Goal: Transaction & Acquisition: Purchase product/service

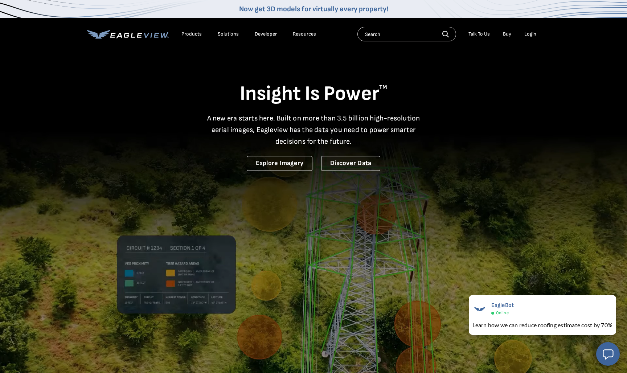
click at [184, 34] on div "Products" at bounding box center [191, 34] width 20 height 7
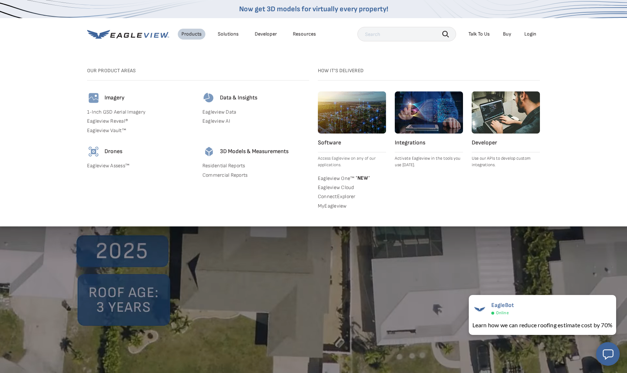
click at [532, 36] on div "Login" at bounding box center [531, 34] width 12 height 7
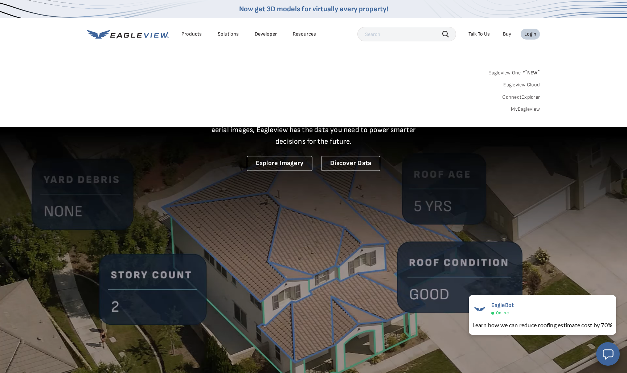
click at [532, 36] on div "Login" at bounding box center [531, 34] width 12 height 7
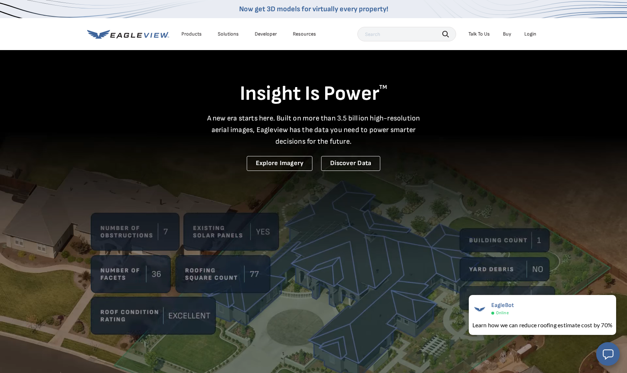
click at [532, 36] on div "Login" at bounding box center [531, 34] width 12 height 7
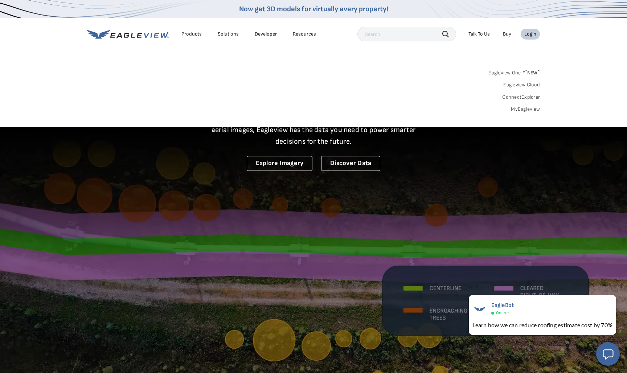
click at [518, 74] on link "Eagleview One™ * NEW *" at bounding box center [515, 72] width 52 height 8
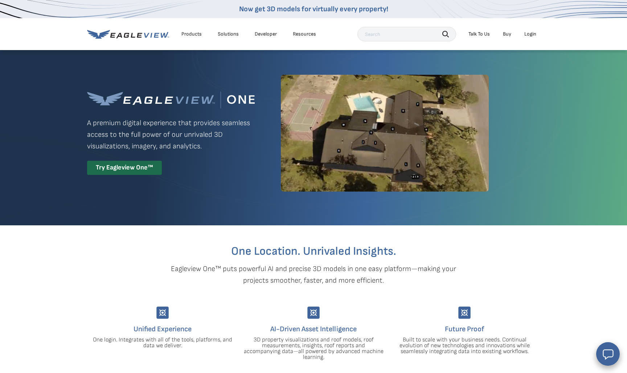
click at [191, 35] on div "Products" at bounding box center [191, 34] width 20 height 7
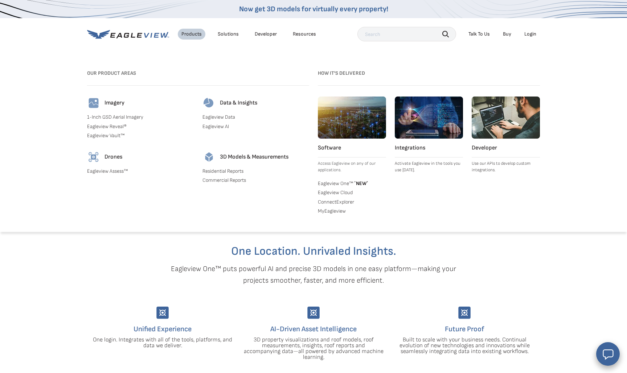
click at [505, 33] on link "Buy" at bounding box center [507, 34] width 8 height 7
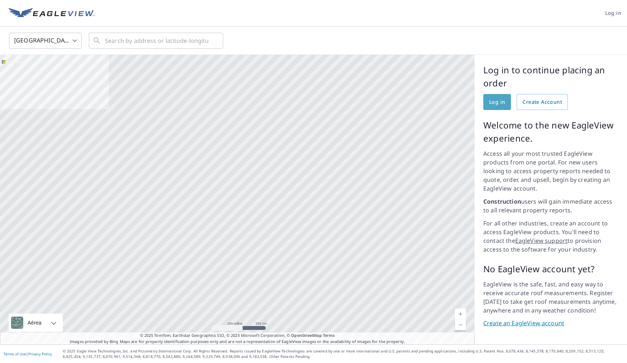
click at [495, 101] on span "Log in" at bounding box center [497, 102] width 16 height 9
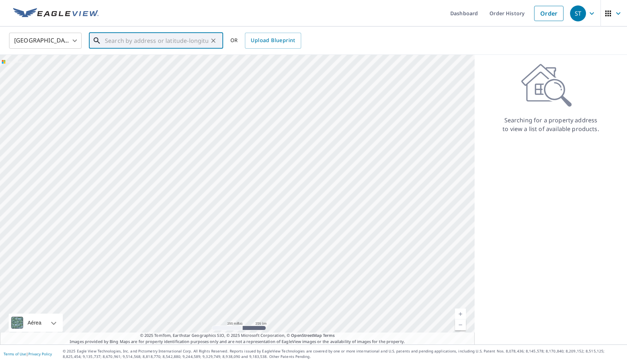
click at [113, 44] on input "text" at bounding box center [156, 40] width 103 height 20
type input "5 Byberry Sias Lane nantucket"
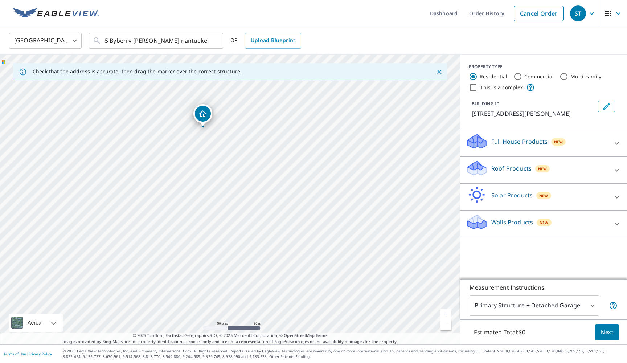
click at [564, 309] on body "ST ST Dashboard Order History Cancel Order ST United States US ​ 5 Byberry Sias…" at bounding box center [313, 181] width 627 height 363
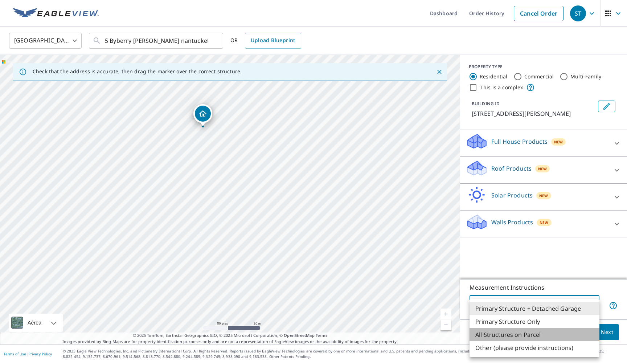
click at [526, 338] on li "All Structures on Parcel" at bounding box center [535, 334] width 130 height 13
type input "3"
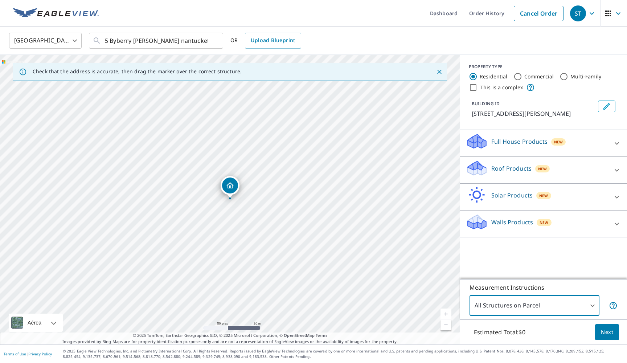
click at [530, 143] on p "Full House Products" at bounding box center [519, 141] width 56 height 9
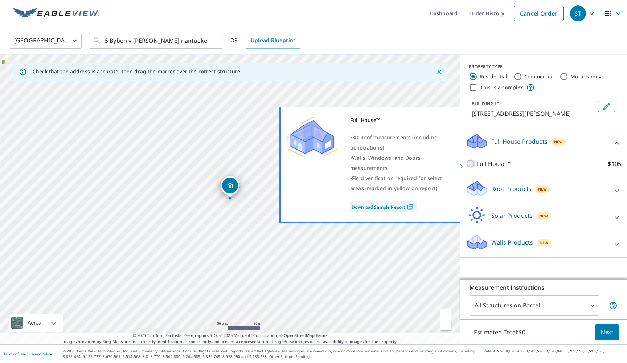
click at [469, 164] on input "Full House™ $105" at bounding box center [471, 163] width 11 height 9
checkbox input "true"
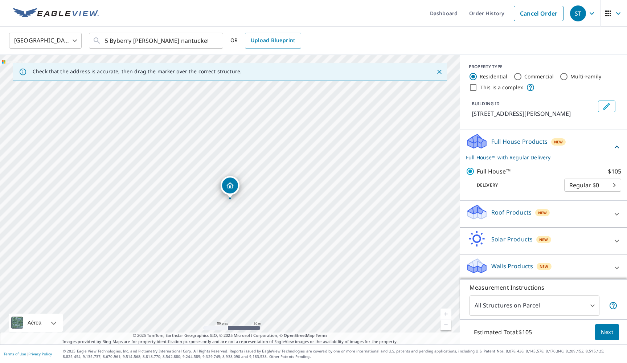
click at [612, 332] on span "Next" at bounding box center [607, 332] width 12 height 9
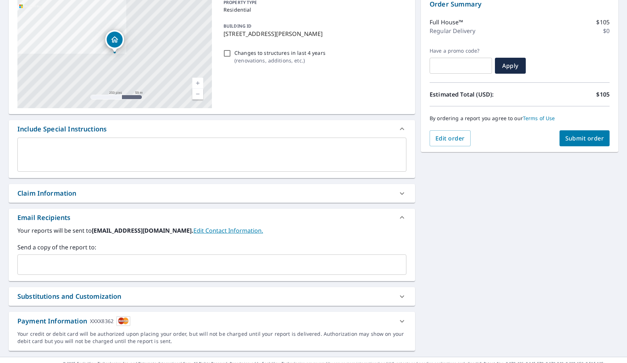
scroll to position [79, 0]
click at [579, 136] on span "Submit order" at bounding box center [585, 139] width 39 height 8
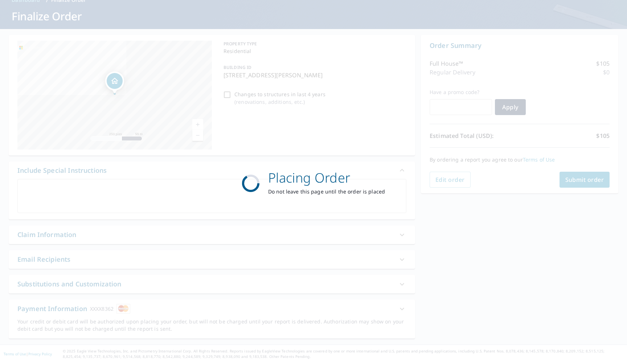
scroll to position [38, 0]
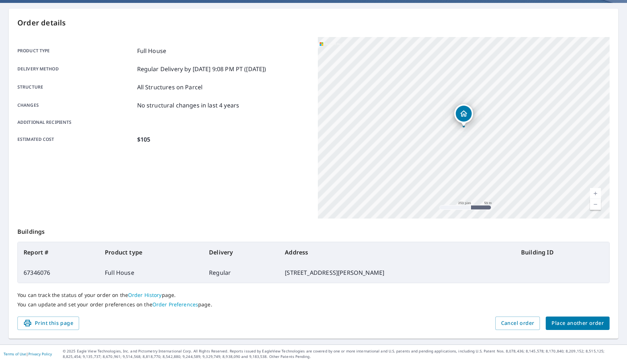
scroll to position [64, 0]
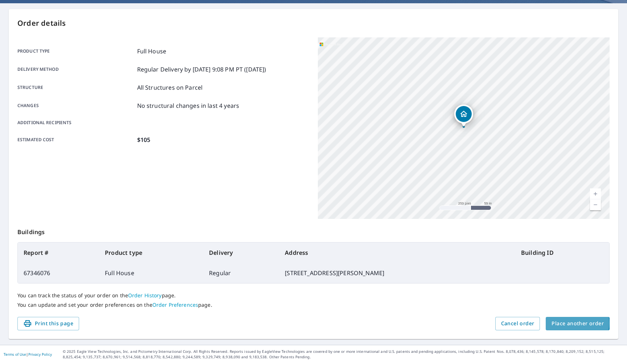
click at [570, 323] on span "Place another order" at bounding box center [578, 323] width 52 height 9
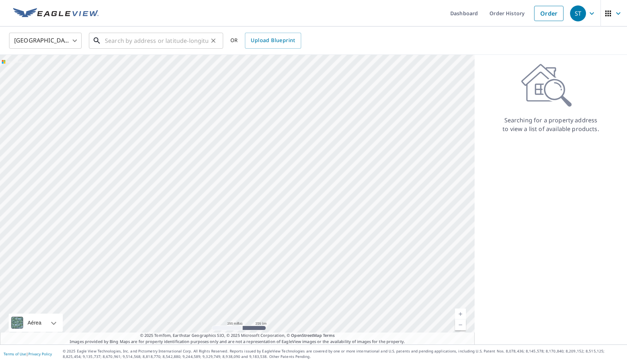
click at [117, 47] on input "text" at bounding box center [156, 40] width 103 height 20
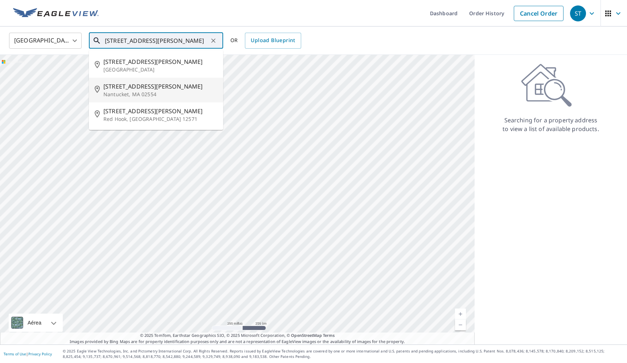
click at [119, 87] on span "104 Baxter Rd" at bounding box center [160, 86] width 114 height 9
type input "104 Baxter Rd Nantucket, MA 02554"
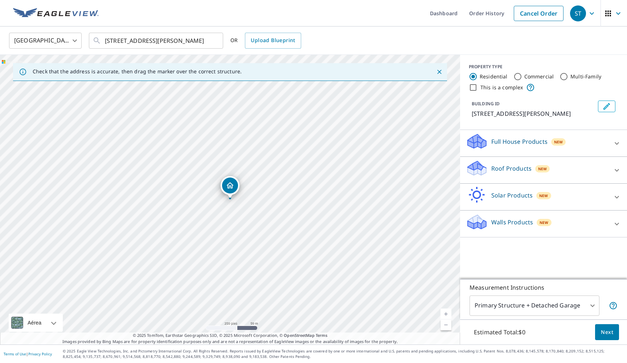
click at [566, 306] on body "ST ST Dashboard Order History Cancel Order ST United States US ​ 104 Baxter Rd …" at bounding box center [313, 181] width 627 height 363
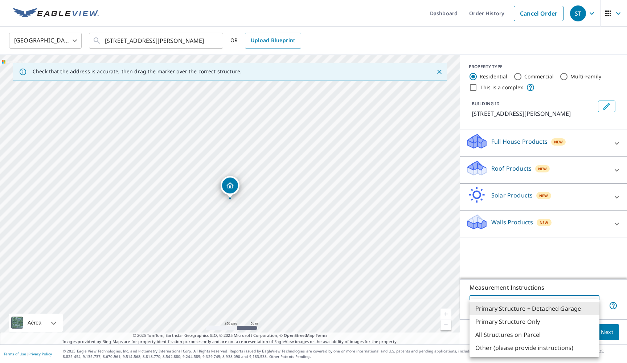
click at [566, 306] on li "Primary Structure + Detached Garage" at bounding box center [535, 308] width 130 height 13
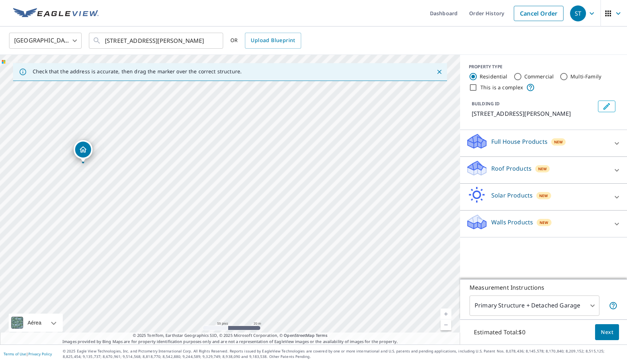
click at [510, 143] on p "Full House Products" at bounding box center [519, 141] width 56 height 9
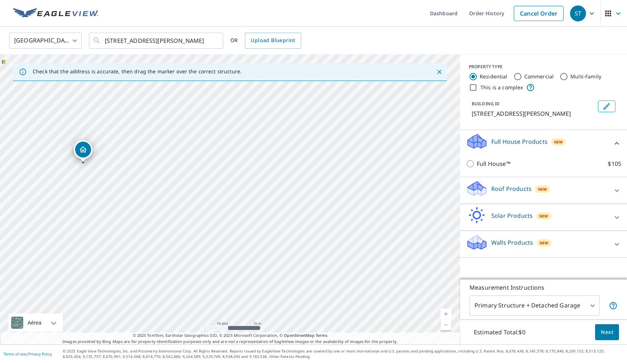
click at [479, 197] on icon at bounding box center [477, 188] width 22 height 17
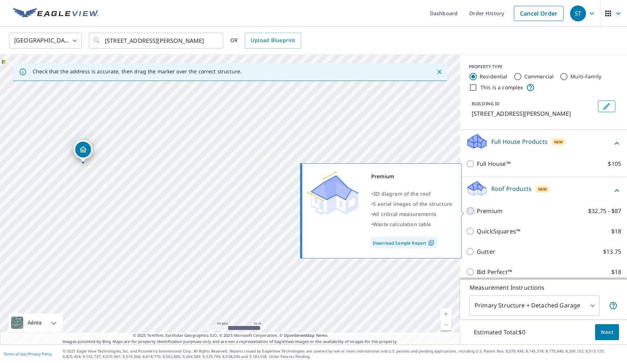
click at [471, 211] on input "Premium $32.75 - $87" at bounding box center [471, 211] width 11 height 9
checkbox input "true"
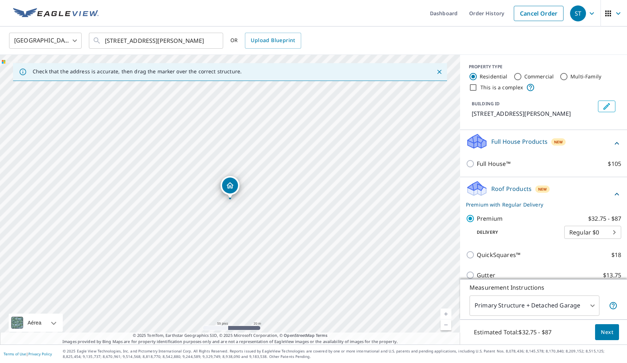
click at [603, 330] on span "Next" at bounding box center [607, 332] width 12 height 9
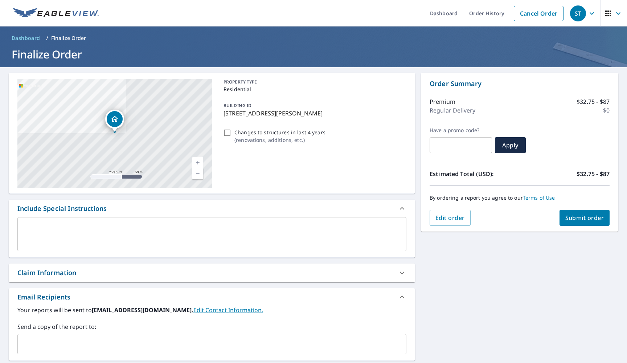
click at [585, 212] on button "Submit order" at bounding box center [585, 218] width 50 height 16
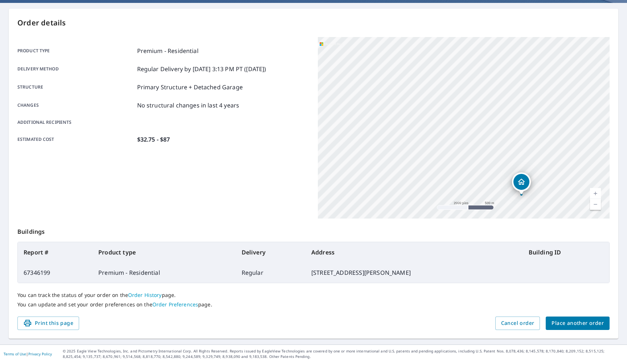
scroll to position [64, 0]
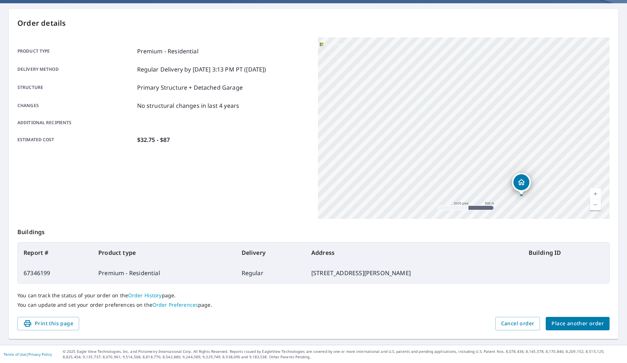
click at [575, 326] on span "Place another order" at bounding box center [578, 323] width 52 height 9
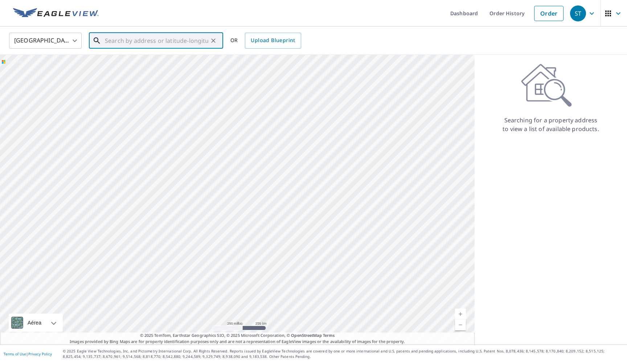
click at [177, 41] on input "text" at bounding box center [156, 40] width 103 height 20
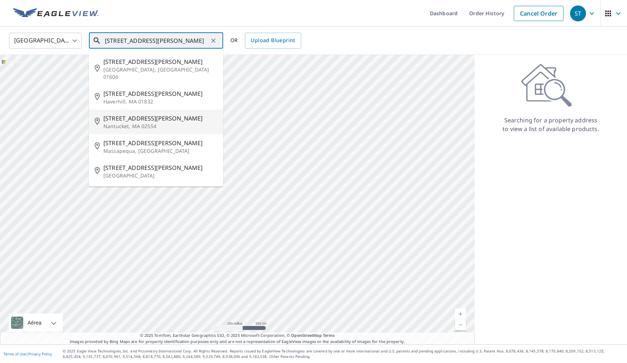
click at [143, 123] on p "Nantucket, MA 02554" at bounding box center [160, 126] width 114 height 7
type input "5 Emily St Nantucket, MA 02554"
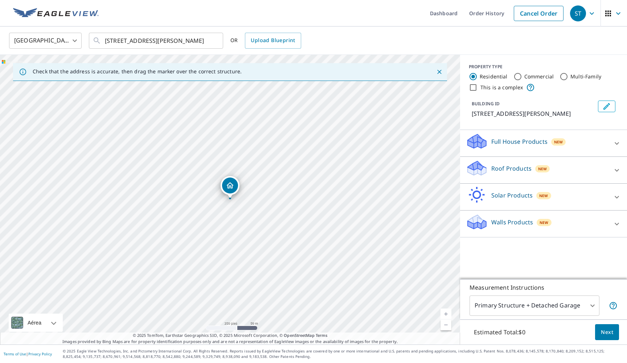
click at [515, 138] on p "Full House Products" at bounding box center [519, 141] width 56 height 9
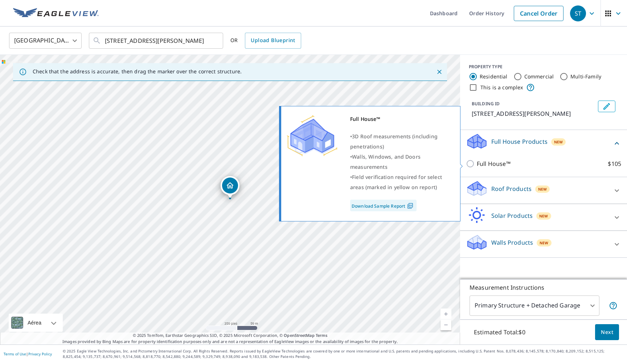
click at [473, 166] on input "Full House™ $105" at bounding box center [471, 163] width 11 height 9
checkbox input "true"
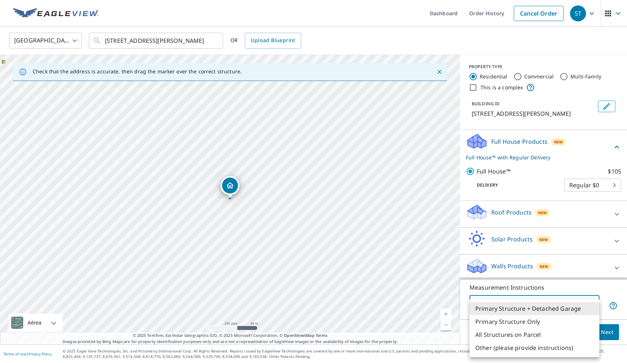
click at [567, 309] on body "ST ST Dashboard Order History Cancel Order ST United States US ​ 5 Emily St Nan…" at bounding box center [313, 181] width 627 height 363
click at [536, 335] on li "All Structures on Parcel" at bounding box center [535, 334] width 130 height 13
type input "3"
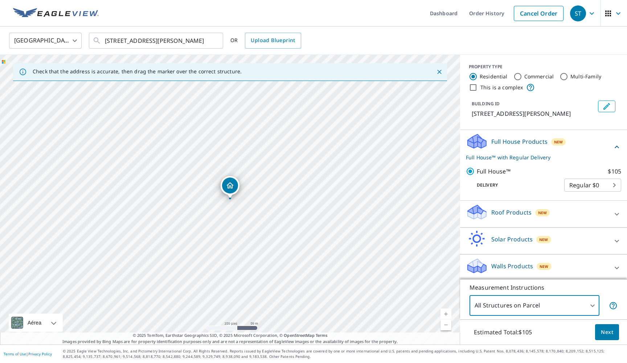
click at [603, 330] on span "Next" at bounding box center [607, 332] width 12 height 9
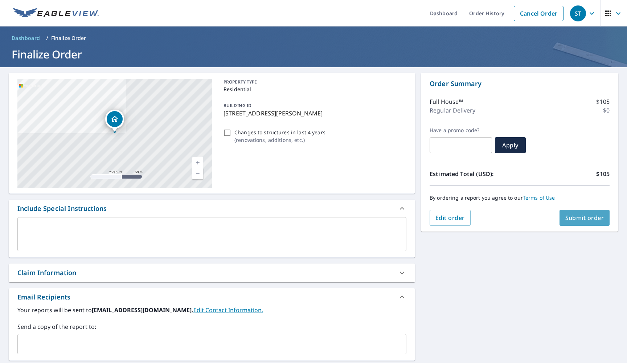
click at [587, 222] on button "Submit order" at bounding box center [585, 218] width 50 height 16
